Goal: Information Seeking & Learning: Learn about a topic

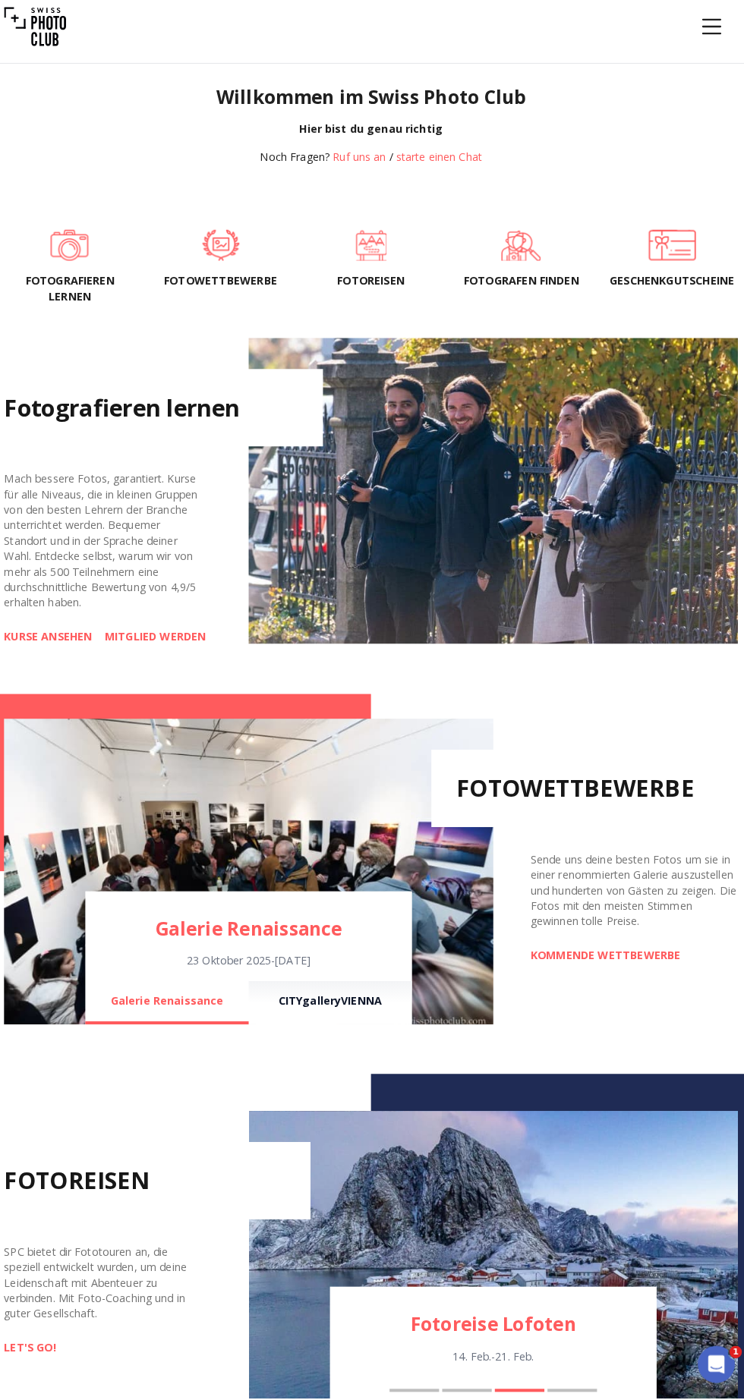
scroll to position [663, 0]
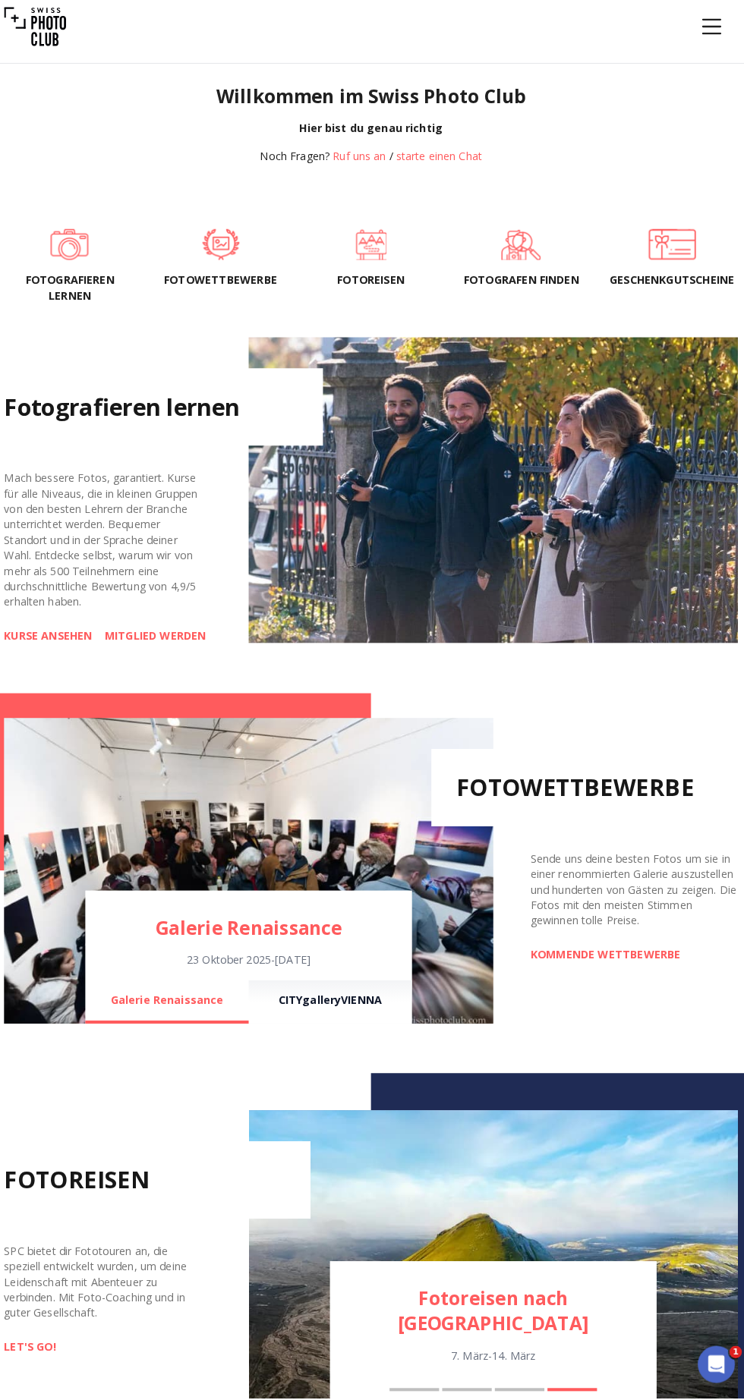
click at [629, 973] on link "KOMMENDE WETTBEWERBE" at bounding box center [601, 965] width 147 height 15
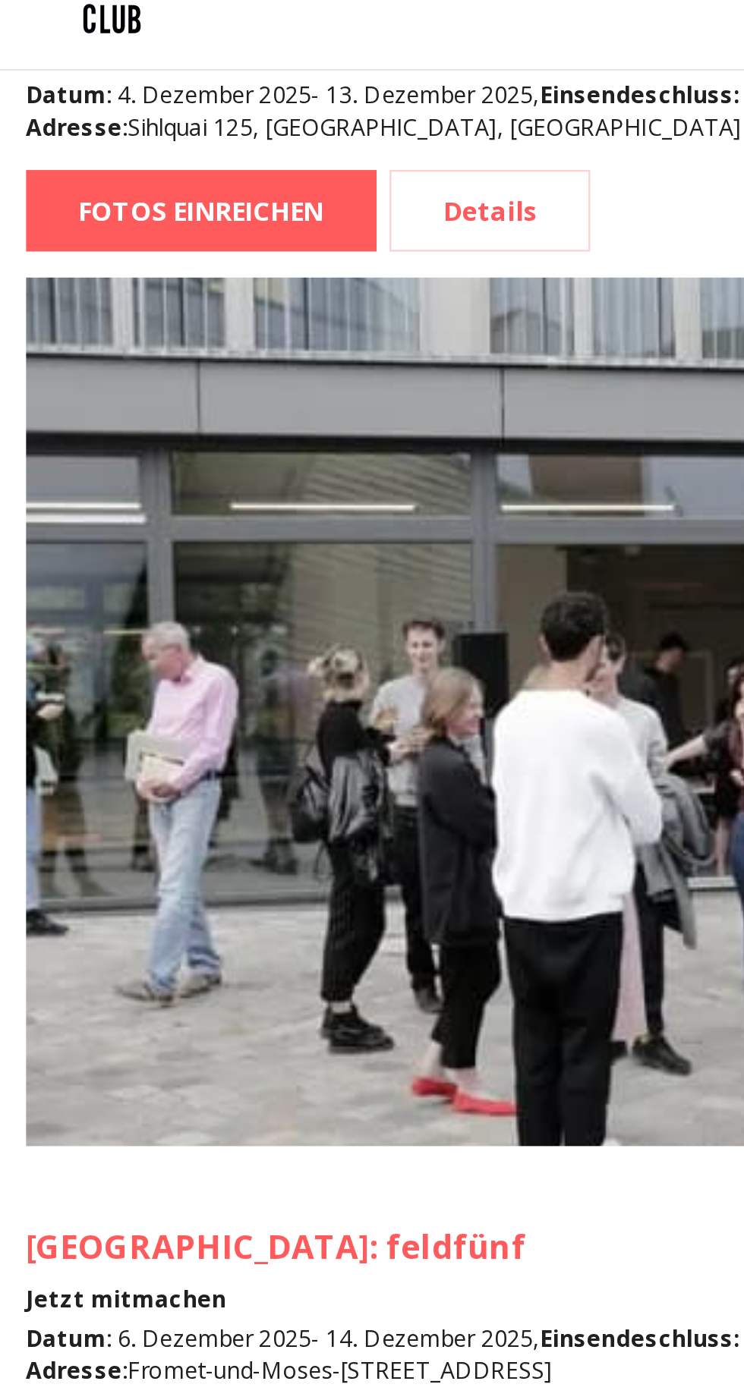
scroll to position [3492, 0]
click at [233, 717] on link "Details" at bounding box center [227, 736] width 93 height 38
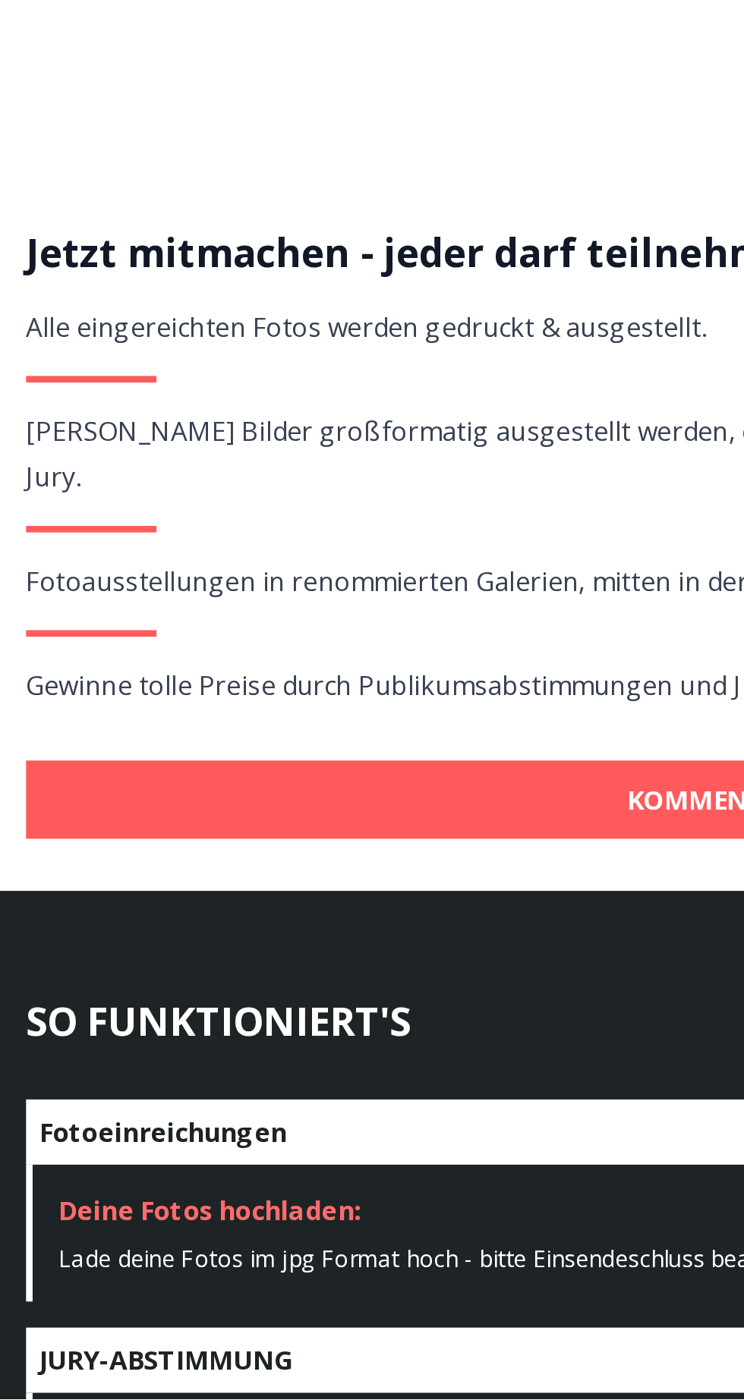
click at [269, 1103] on link "KOMMENDE WETTBEWERBE" at bounding box center [372, 1121] width 720 height 36
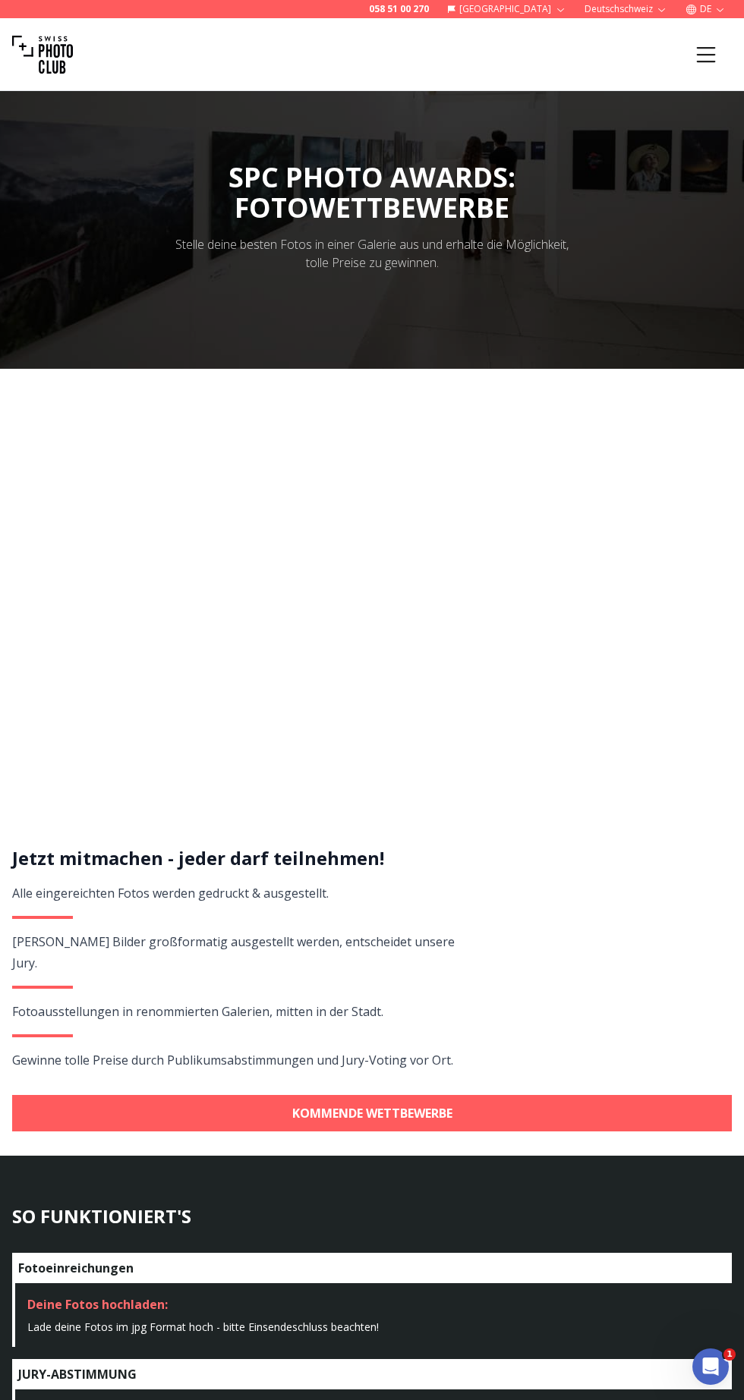
scroll to position [6, 0]
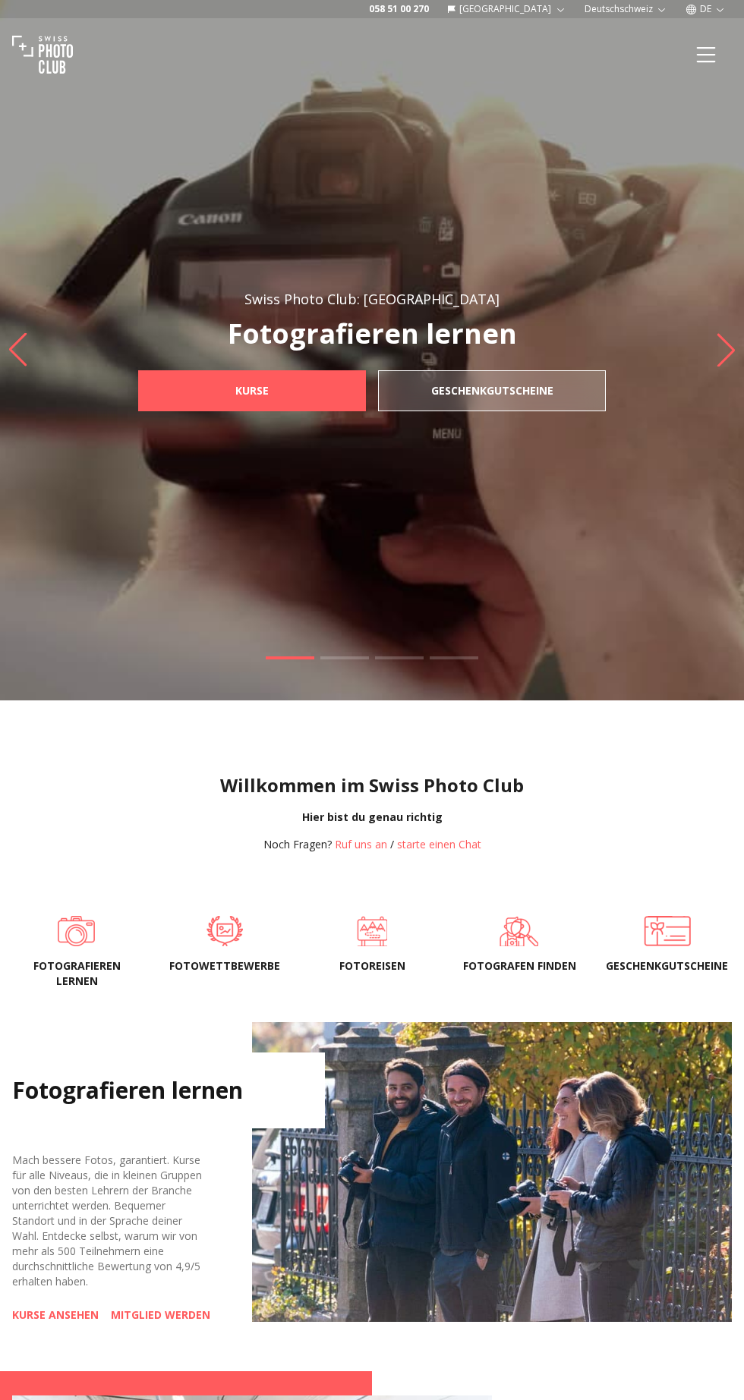
click at [220, 974] on span "Fotowettbewerbe" at bounding box center [223, 966] width 123 height 15
